Goal: Task Accomplishment & Management: Use online tool/utility

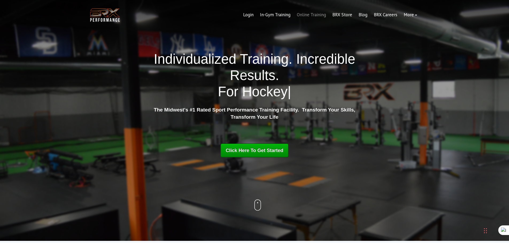
click at [311, 13] on link "Online Training" at bounding box center [311, 15] width 36 height 13
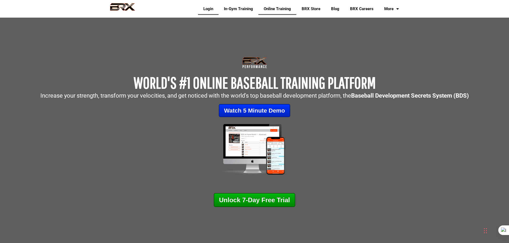
click at [207, 8] on link "Login" at bounding box center [208, 9] width 21 height 12
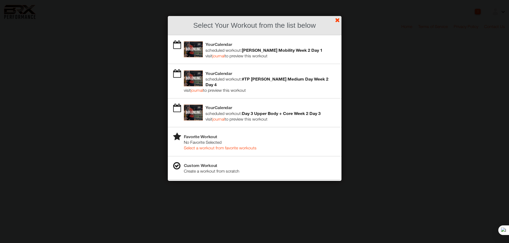
click at [233, 111] on div "scheduled workout: Day 3 Upper Body + Core Week 2 Day 3" at bounding box center [260, 114] width 152 height 6
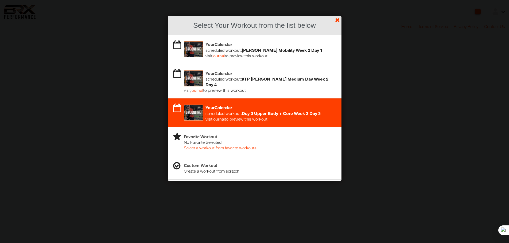
click at [220, 117] on link "journal" at bounding box center [218, 119] width 12 height 5
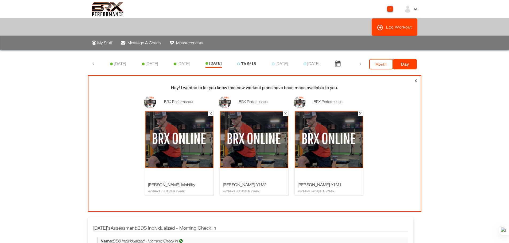
click at [252, 64] on link "Th 9/18" at bounding box center [248, 63] width 15 height 5
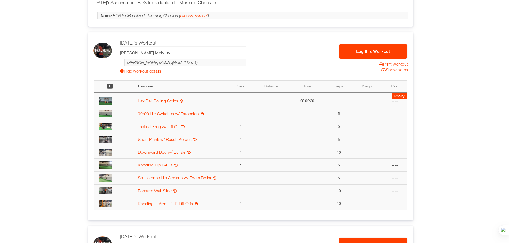
scroll to position [214, 0]
